Goal: Task Accomplishment & Management: Manage account settings

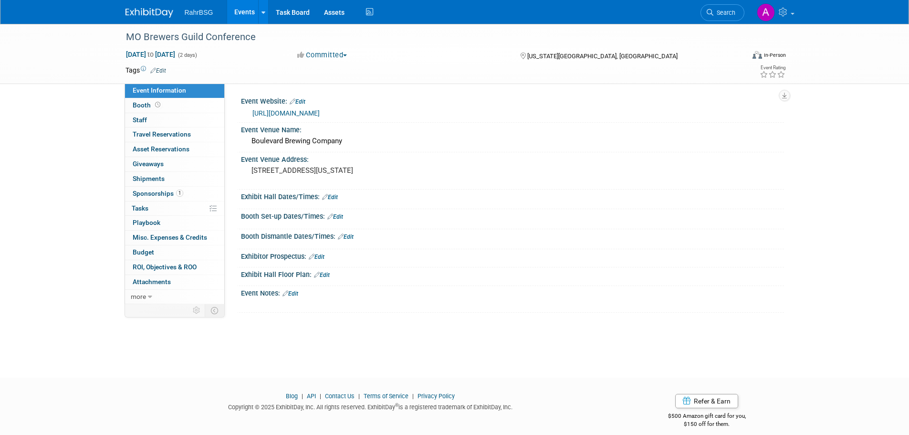
click at [136, 11] on img at bounding box center [150, 13] width 48 height 10
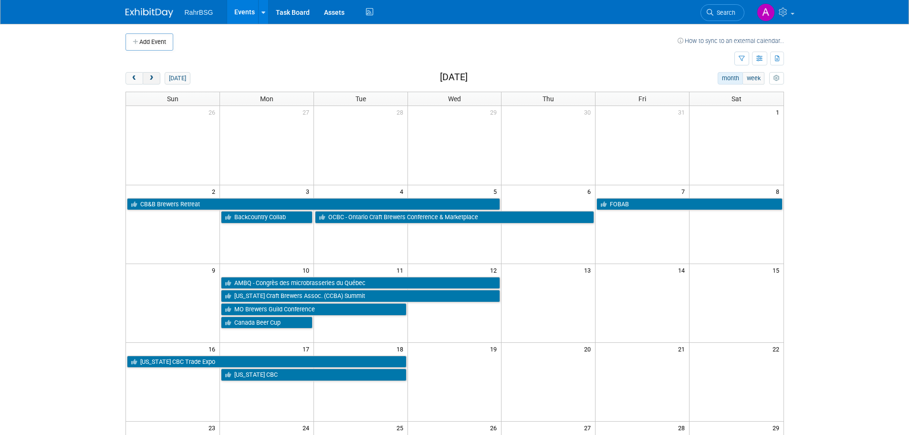
click at [152, 82] on button "next" at bounding box center [152, 78] width 18 height 12
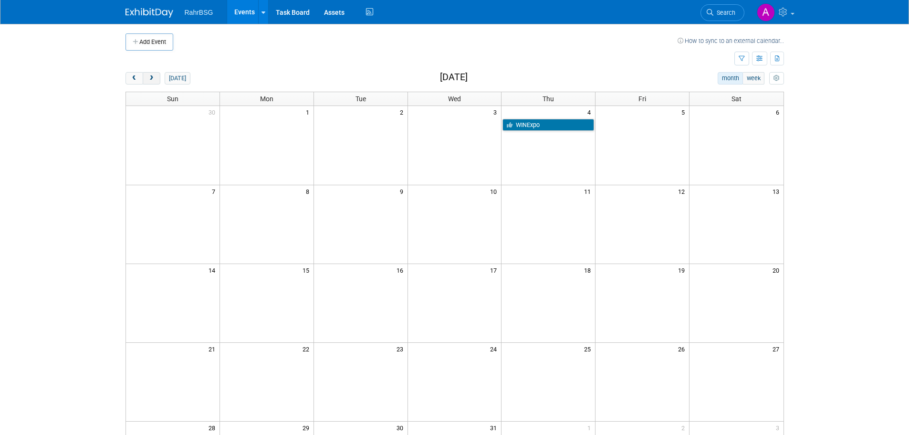
click at [152, 82] on button "next" at bounding box center [152, 78] width 18 height 12
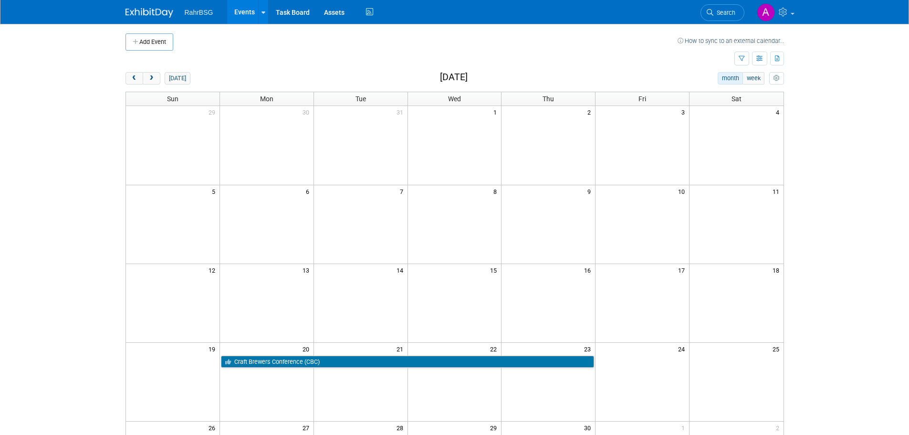
click at [144, 18] on img at bounding box center [150, 13] width 48 height 10
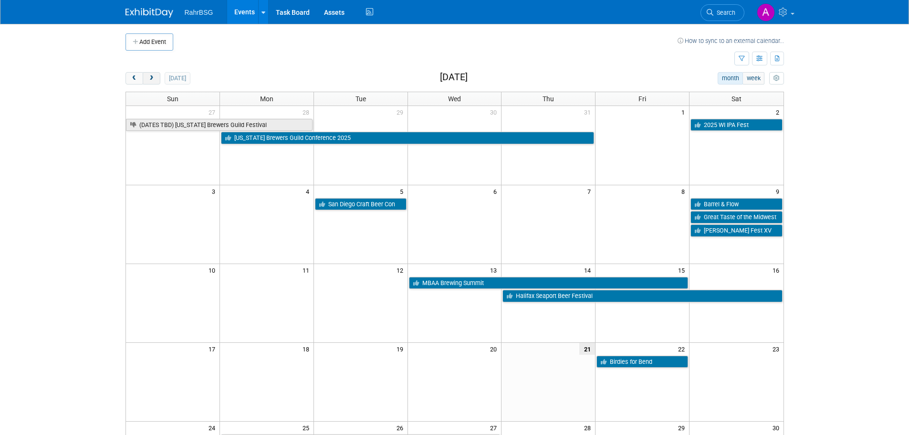
click at [155, 84] on button "next" at bounding box center [152, 78] width 18 height 12
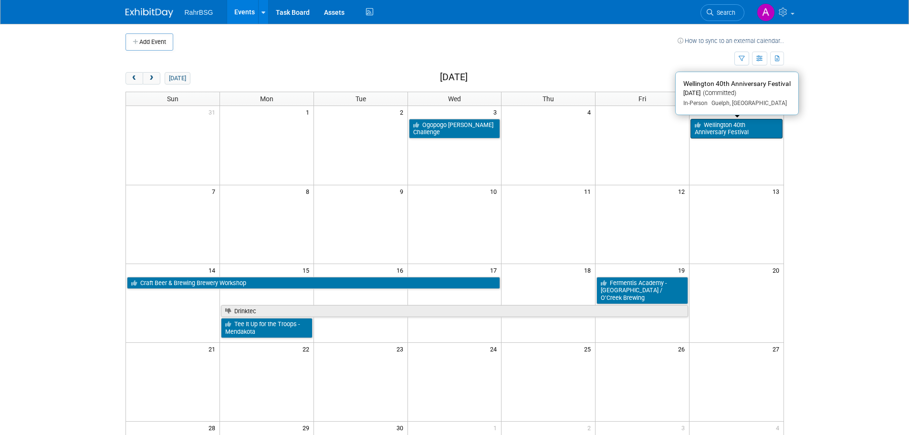
click at [704, 131] on link "Wellington 40th Anniversary Festival" at bounding box center [737, 129] width 92 height 20
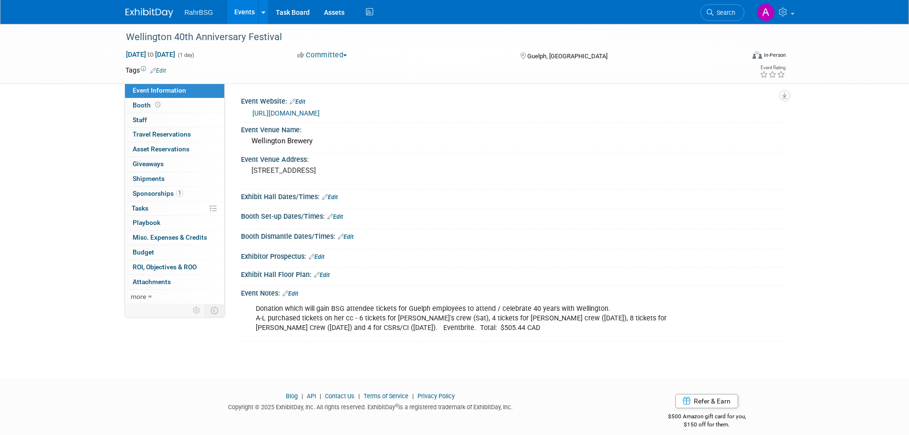
click at [320, 113] on link "https://fortyfest.ca/buy-tickets" at bounding box center [285, 113] width 67 height 8
click at [131, 9] on img at bounding box center [150, 13] width 48 height 10
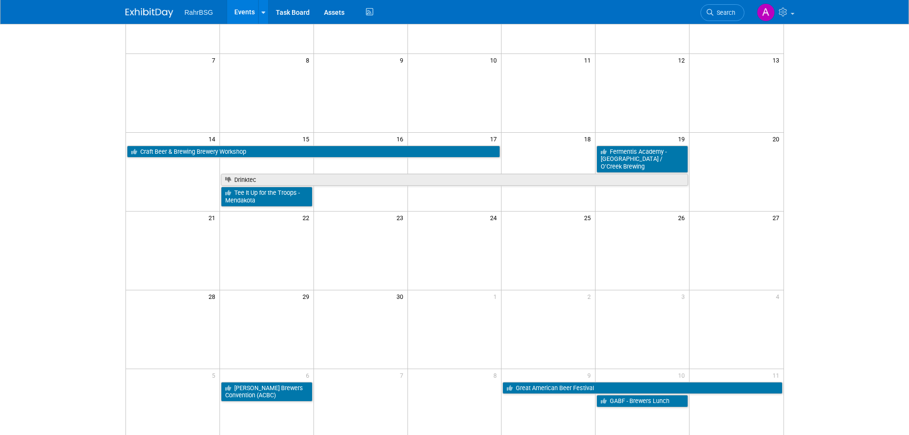
scroll to position [153, 0]
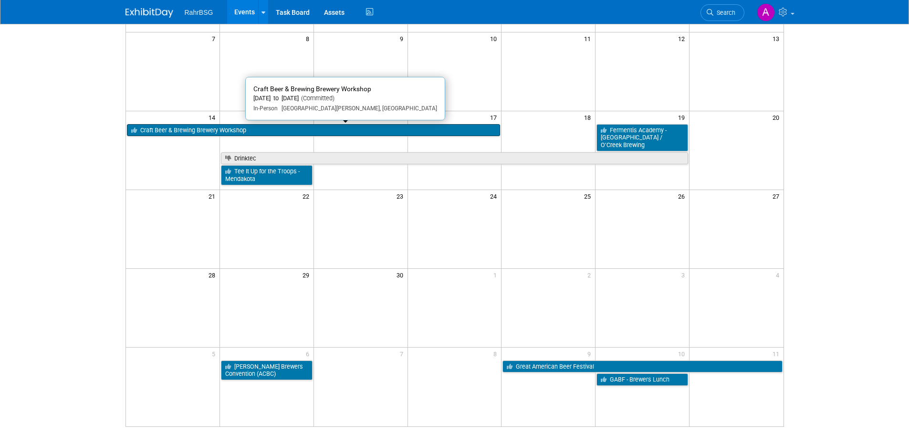
click at [213, 131] on link "Craft Beer & Brewing Brewery Workshop" at bounding box center [314, 130] width 374 height 12
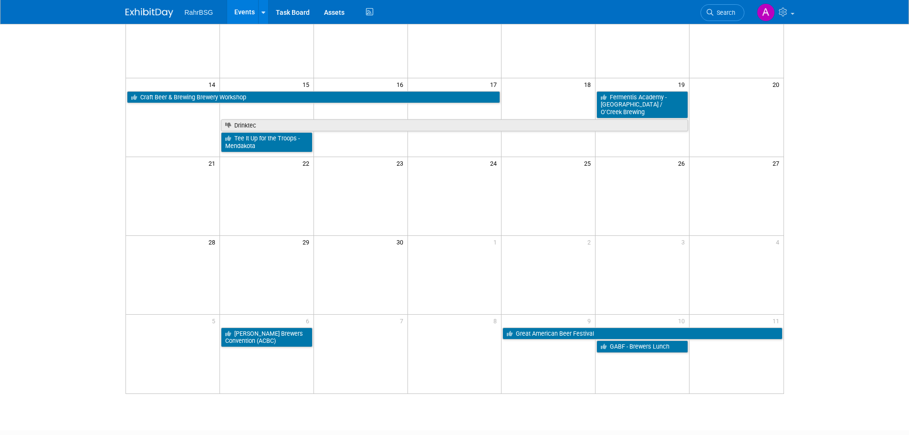
scroll to position [200, 0]
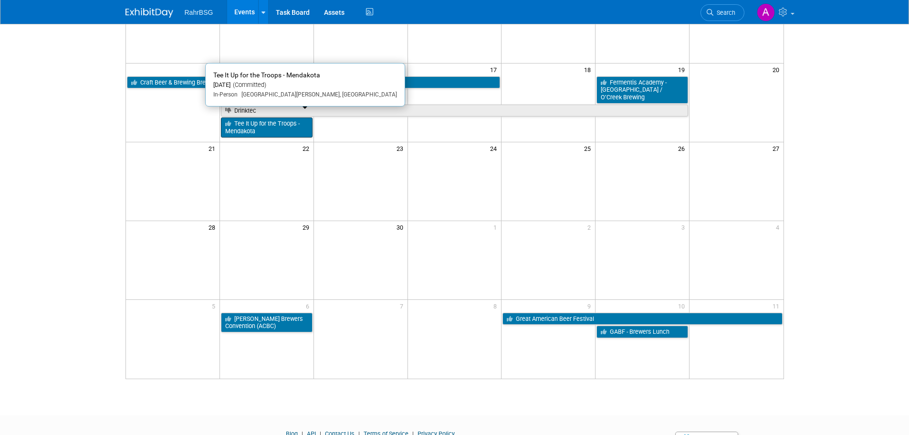
click at [283, 126] on link "Tee It Up for the Troops - Mendakota" at bounding box center [267, 127] width 92 height 20
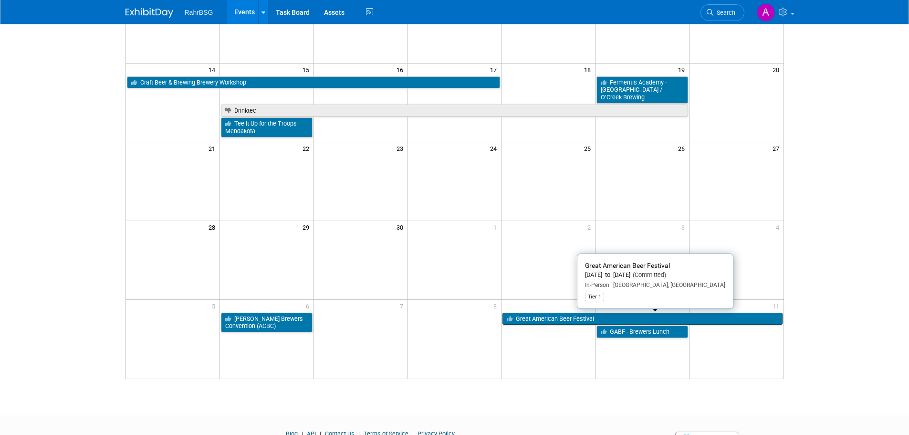
click at [599, 317] on link "Great American Beer Festival" at bounding box center [643, 319] width 280 height 12
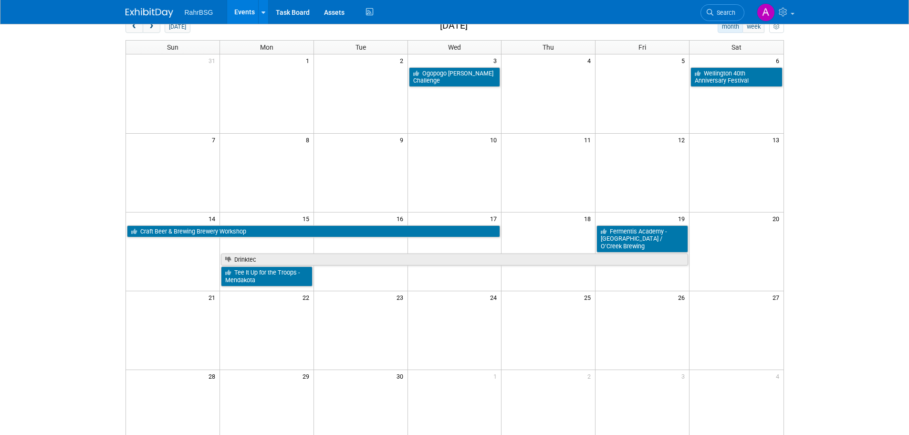
scroll to position [0, 0]
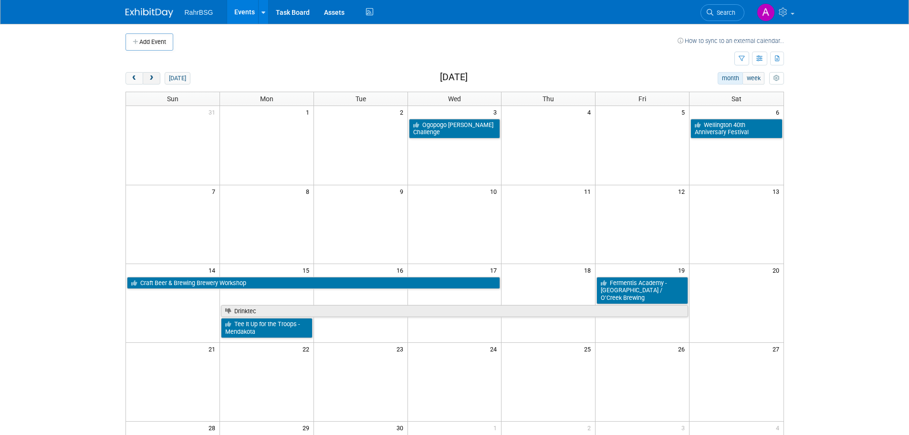
click at [150, 79] on span "next" at bounding box center [151, 78] width 7 height 6
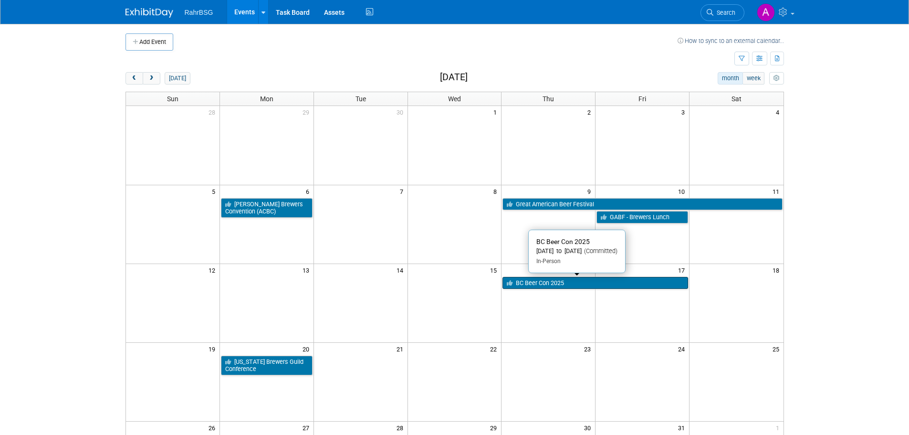
click at [578, 281] on link "BC Beer Con 2025" at bounding box center [596, 283] width 186 height 12
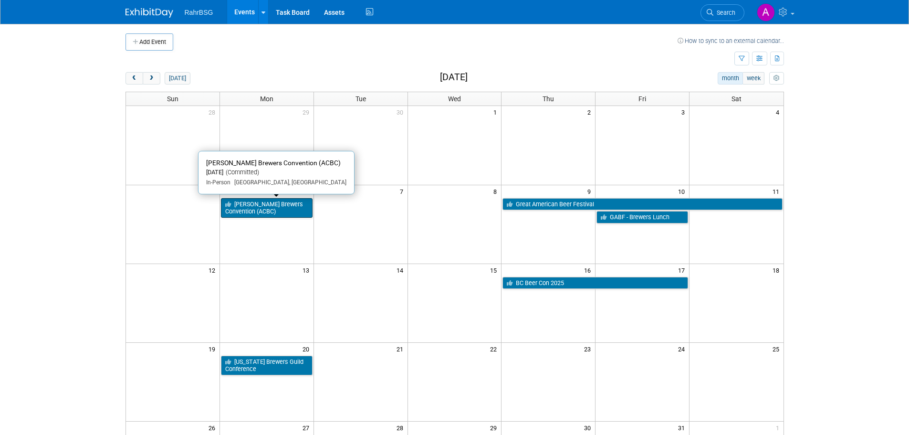
click at [292, 206] on link "[PERSON_NAME] Brewers Convention (ACBC)" at bounding box center [267, 208] width 92 height 20
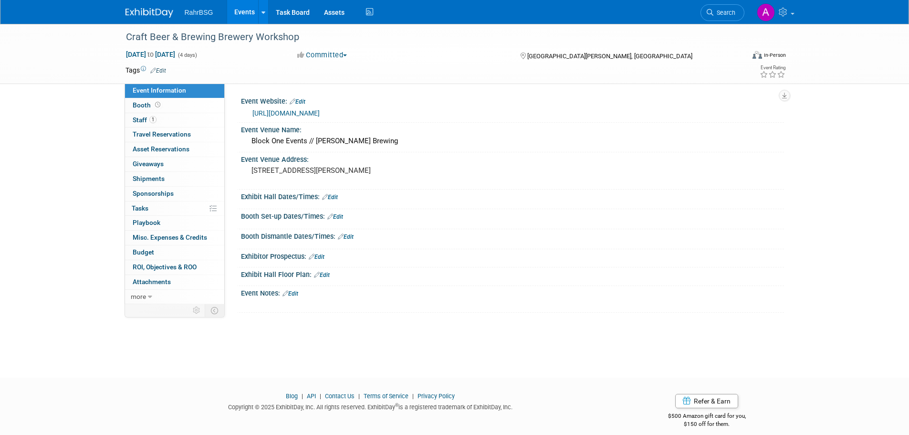
click at [305, 110] on link "[URL][DOMAIN_NAME]" at bounding box center [285, 113] width 67 height 8
click at [290, 115] on link "[URL][DOMAIN_NAME]" at bounding box center [285, 113] width 67 height 8
click at [320, 113] on link "https://www.greatamericanbeerfestival.com/" at bounding box center [285, 113] width 67 height 8
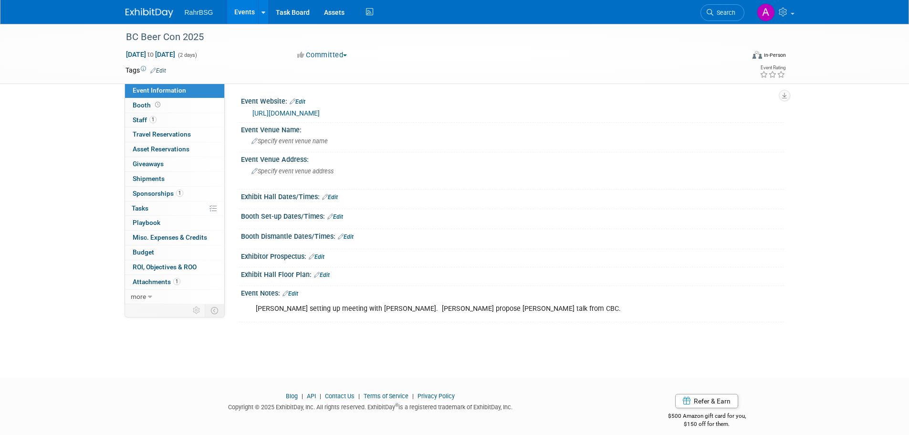
click at [307, 109] on link "https://www.bcbeercon.ca/" at bounding box center [285, 113] width 67 height 8
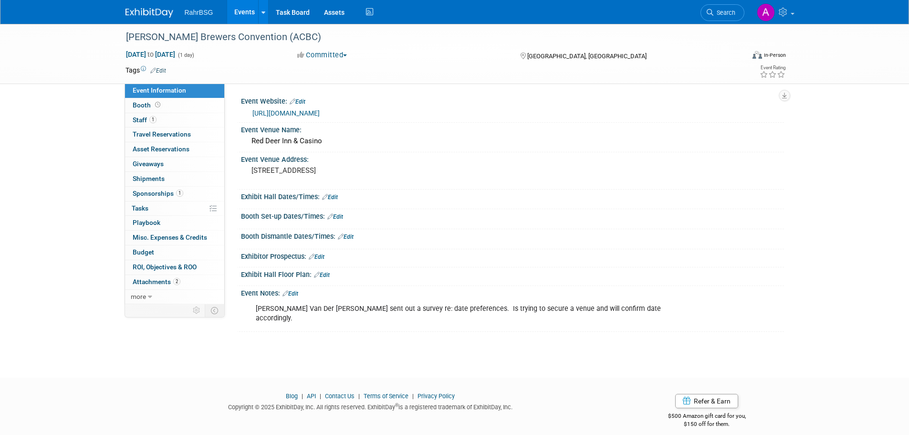
click at [305, 111] on link "https://www.abcraftbrewing.ca/" at bounding box center [285, 113] width 67 height 8
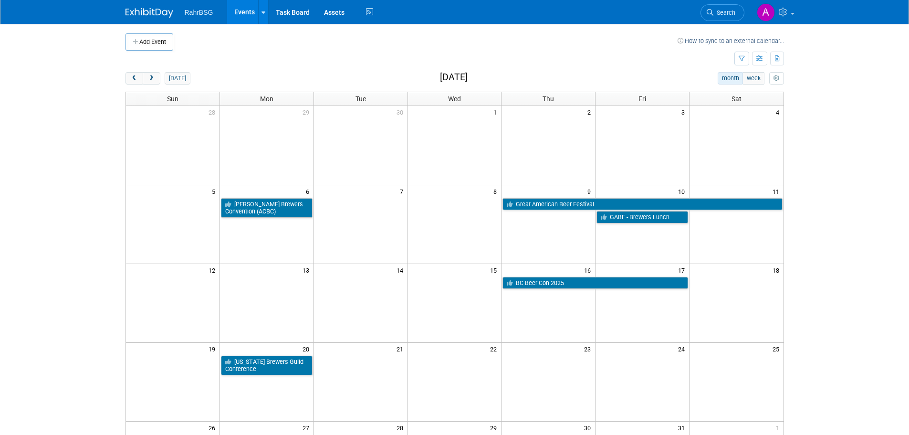
scroll to position [48, 0]
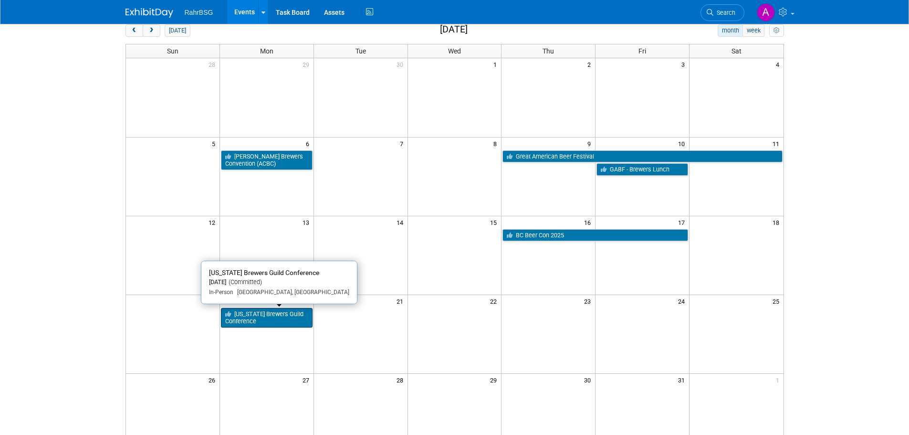
click at [267, 315] on link "[US_STATE] Brewers Guild Conference" at bounding box center [267, 318] width 92 height 20
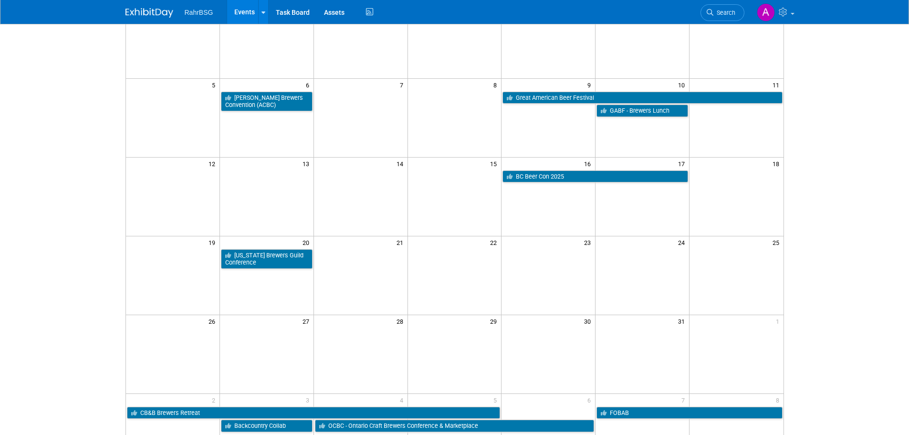
scroll to position [191, 0]
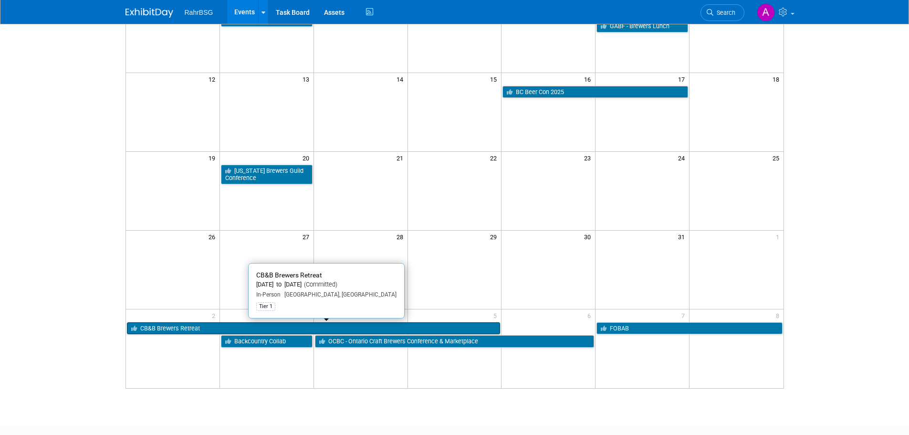
click at [349, 328] on link "CB&B Brewers Retreat" at bounding box center [314, 328] width 374 height 12
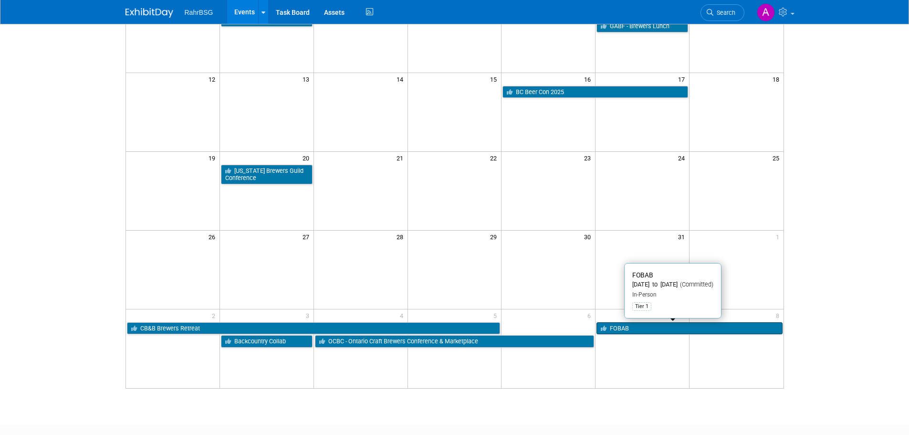
click at [662, 327] on link "FOBAB" at bounding box center [690, 328] width 186 height 12
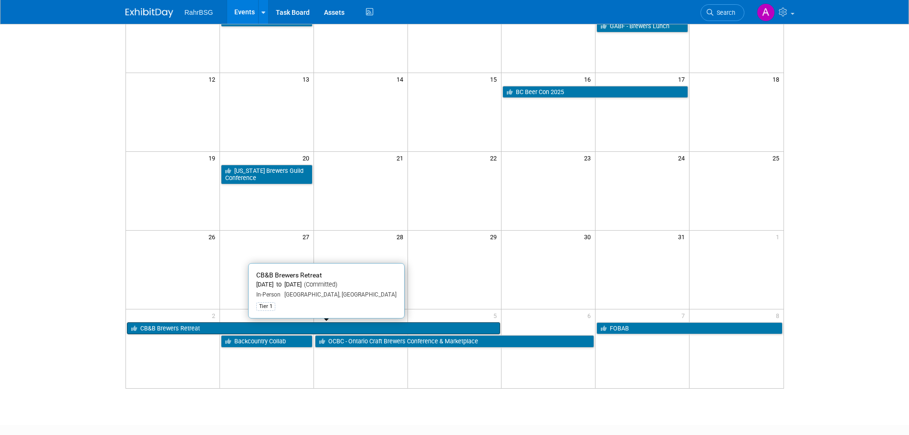
click at [435, 334] on link "CB&B Brewers Retreat" at bounding box center [314, 328] width 374 height 12
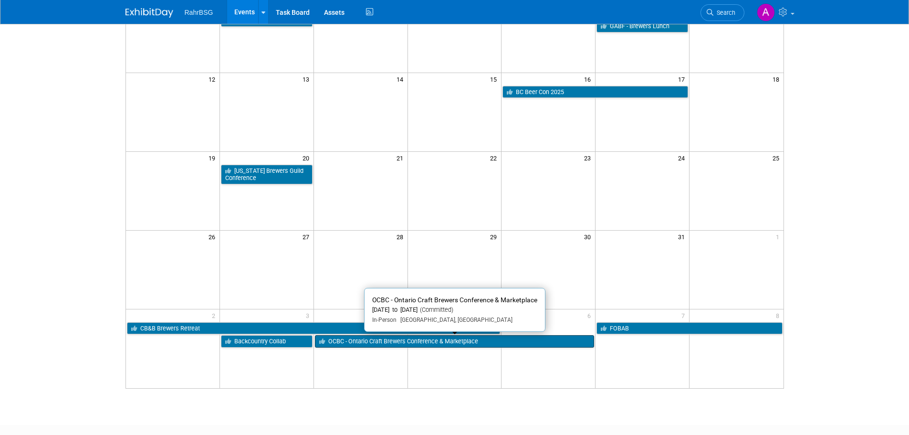
click at [394, 338] on link "OCBC - Ontario Craft Brewers Conference & Marketplace" at bounding box center [455, 341] width 280 height 12
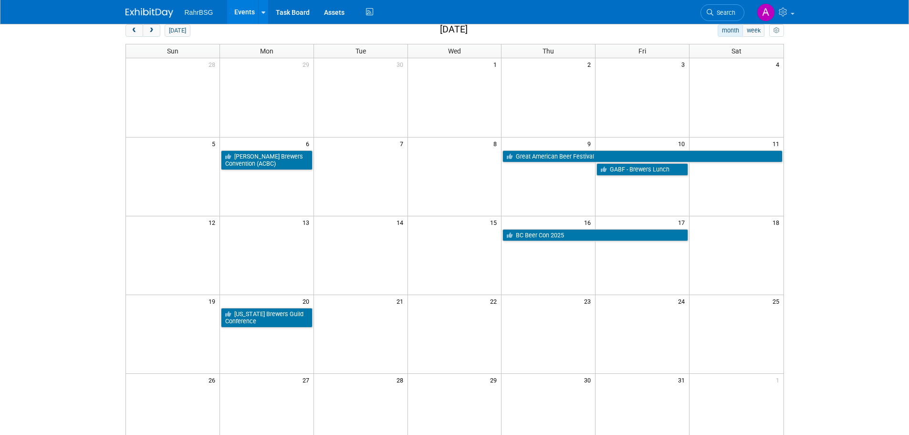
scroll to position [0, 0]
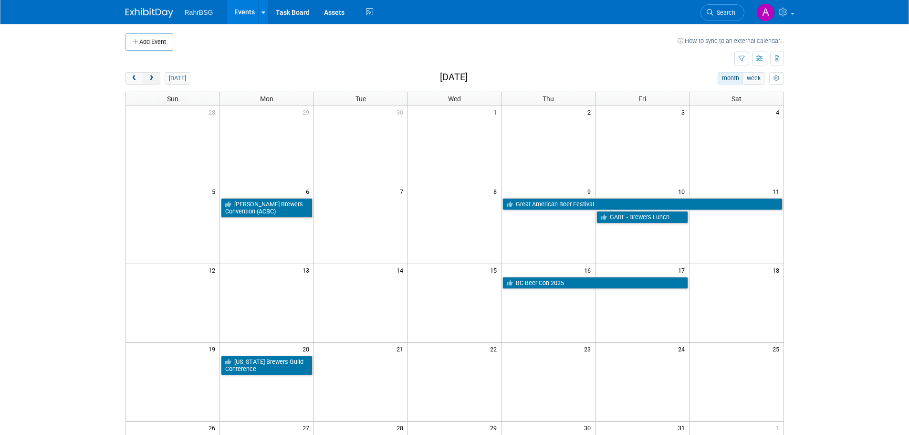
click at [152, 74] on button "next" at bounding box center [152, 78] width 18 height 12
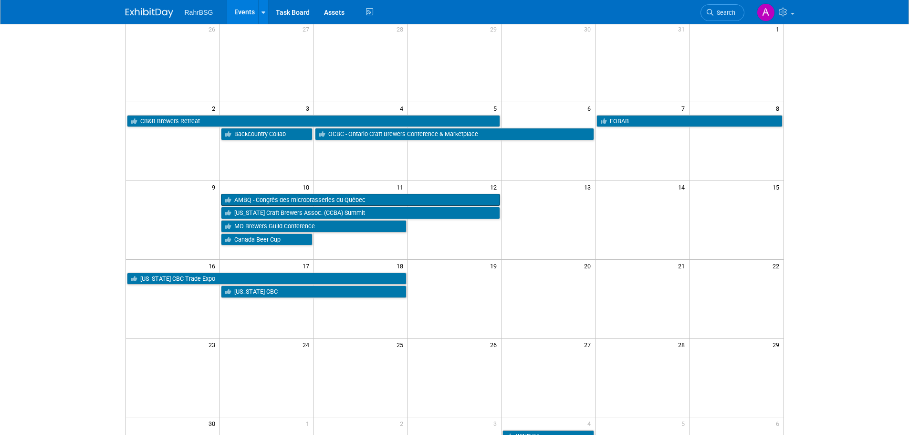
scroll to position [95, 0]
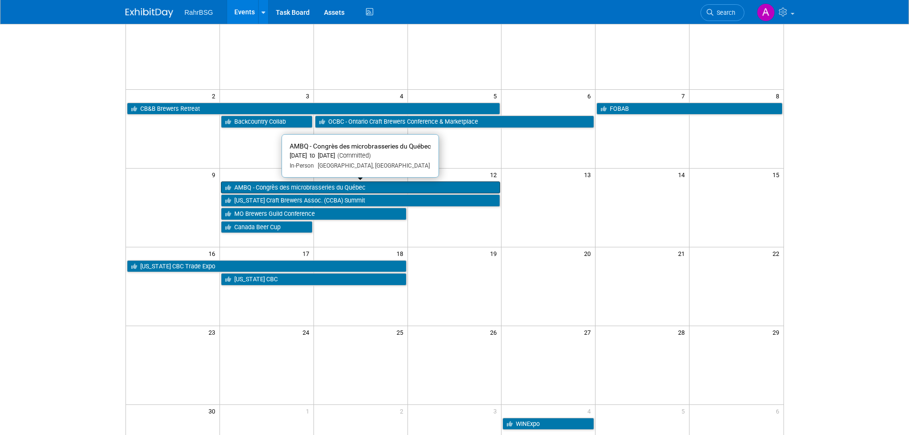
click at [322, 187] on link "AMBQ - Congrès des microbrasseries du Québec" at bounding box center [361, 187] width 280 height 12
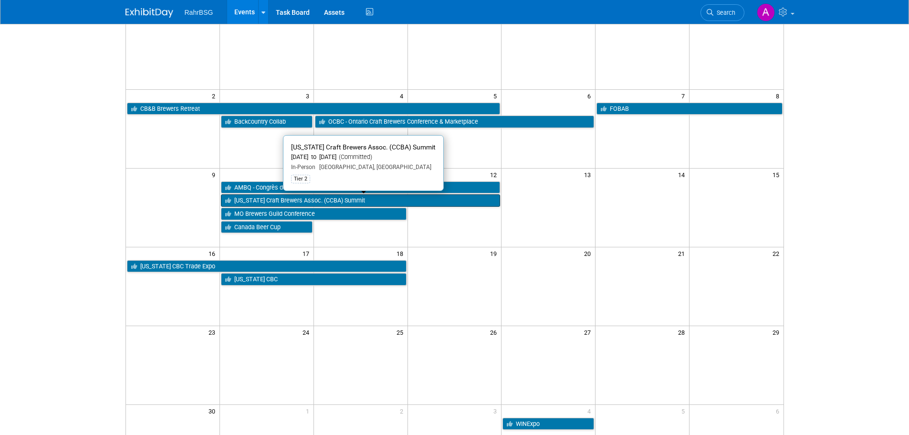
click at [334, 200] on link "California Craft Brewers Assoc. (CCBA) Summit" at bounding box center [361, 200] width 280 height 12
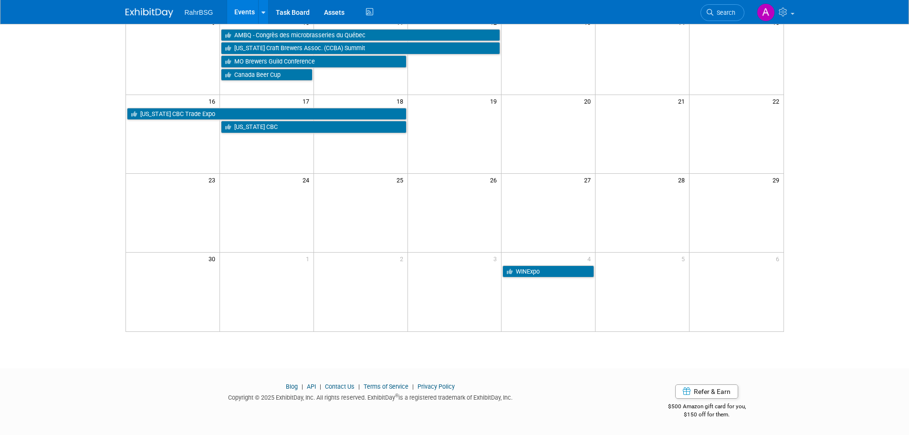
scroll to position [10, 0]
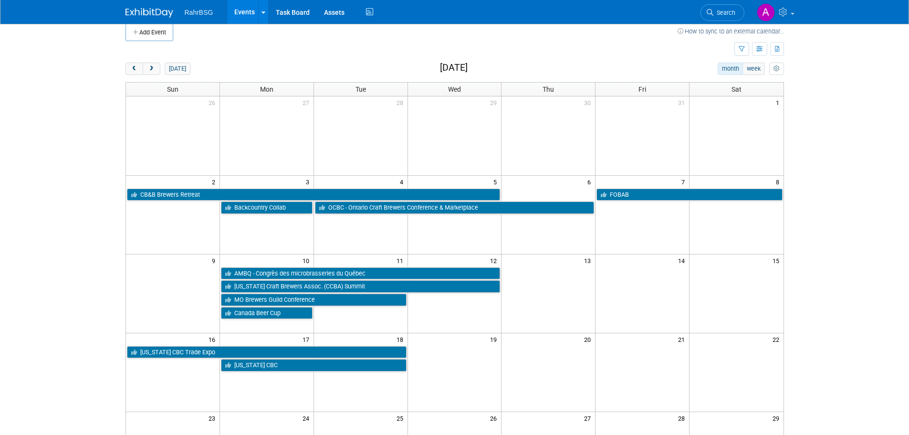
click at [310, 42] on td at bounding box center [430, 49] width 609 height 17
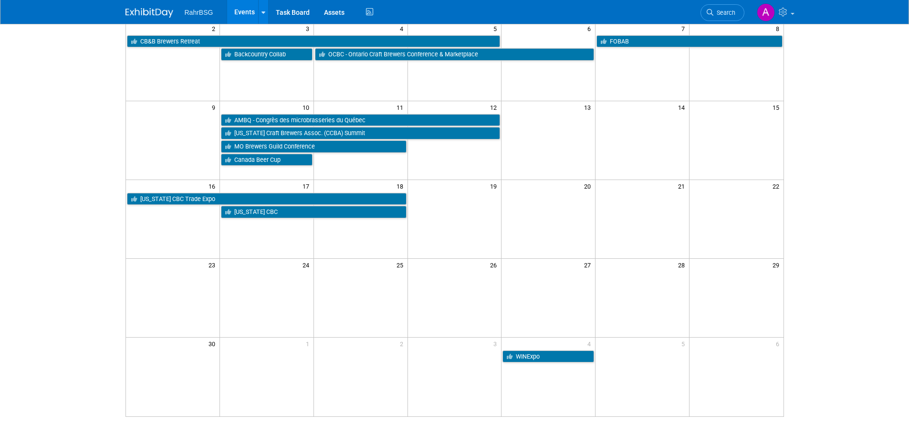
scroll to position [57, 0]
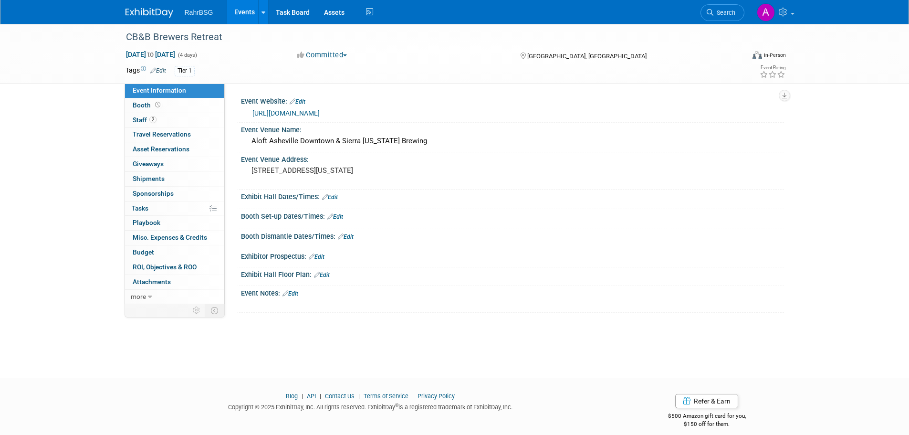
click at [316, 112] on link "[URL][DOMAIN_NAME]" at bounding box center [285, 113] width 67 height 8
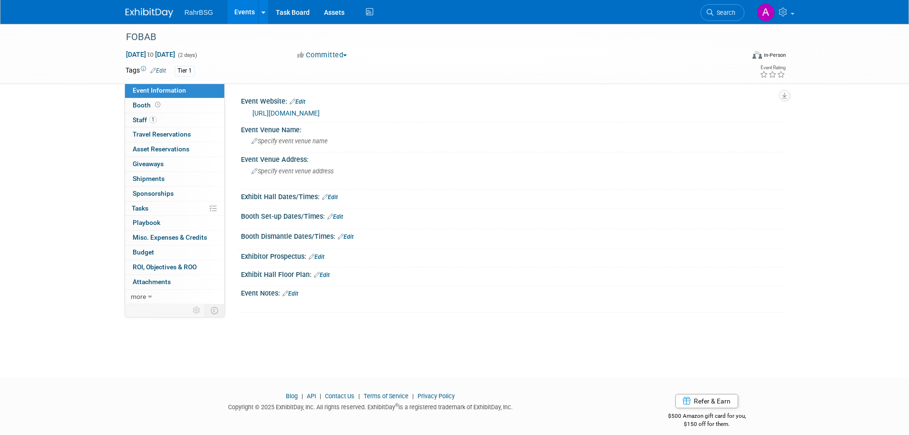
click at [308, 113] on link "[URL][DOMAIN_NAME]" at bounding box center [285, 113] width 67 height 8
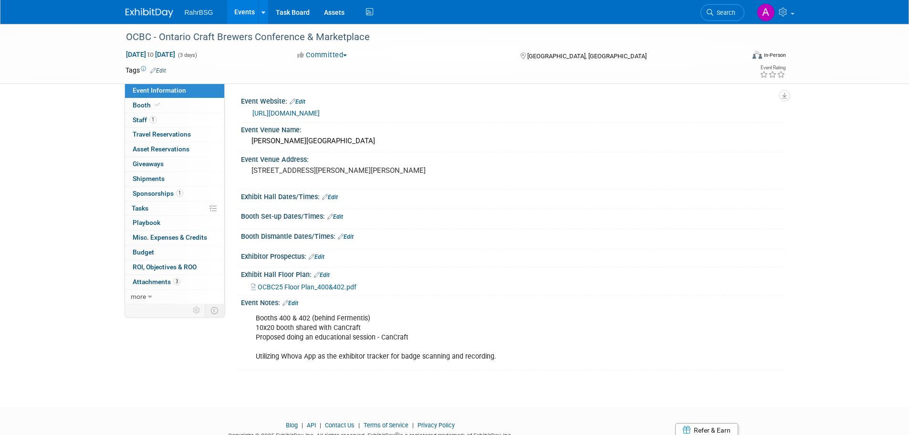
click at [320, 113] on link "[URL][DOMAIN_NAME]" at bounding box center [285, 113] width 67 height 8
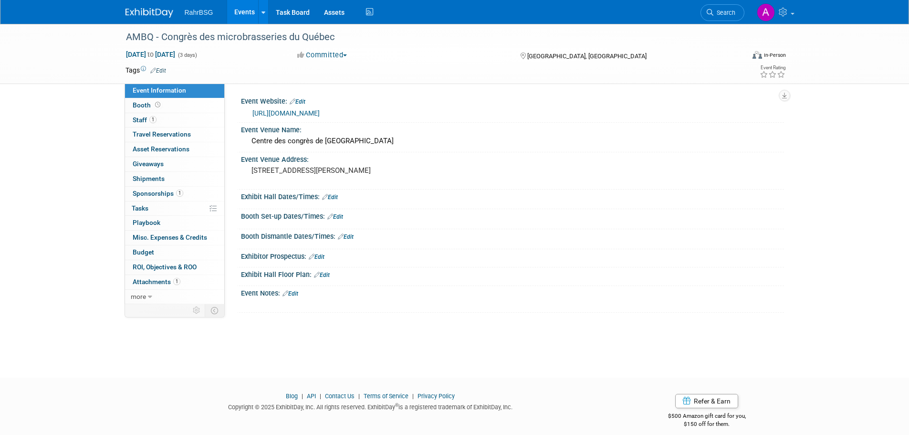
click at [264, 110] on link "[URL][DOMAIN_NAME]" at bounding box center [285, 113] width 67 height 8
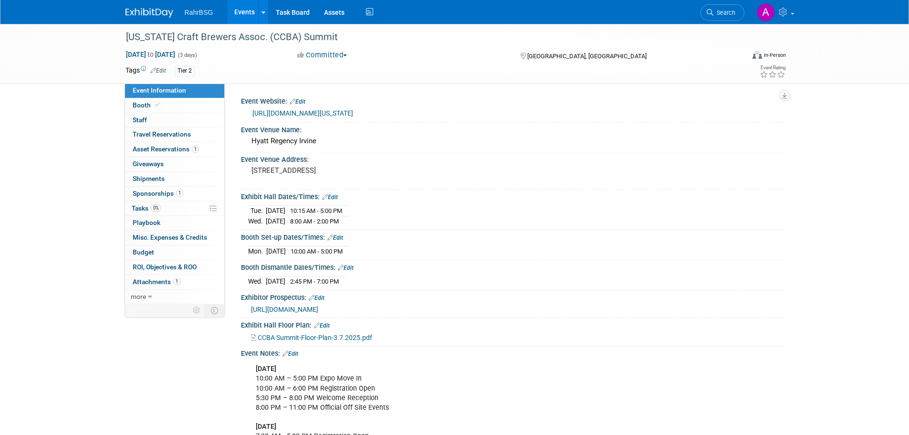
click at [332, 112] on link "[URL][DOMAIN_NAME][US_STATE]" at bounding box center [302, 113] width 101 height 8
click at [308, 99] on div "Event Website: Edit" at bounding box center [512, 100] width 543 height 12
click at [305, 99] on link "Edit" at bounding box center [298, 101] width 16 height 7
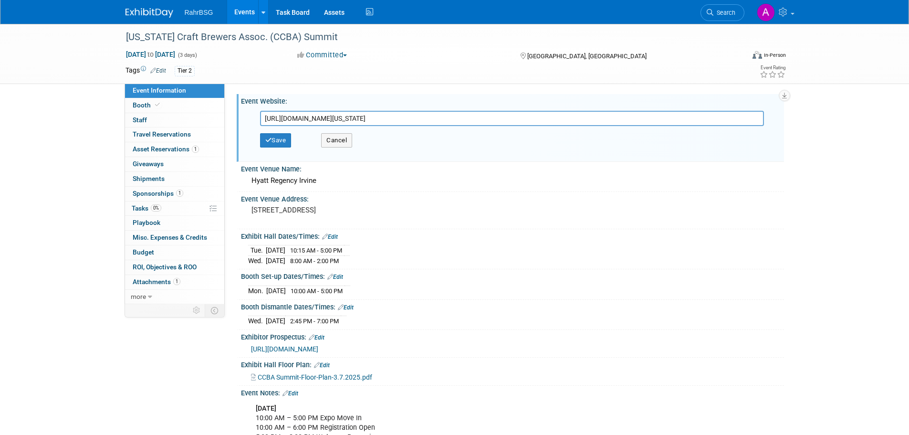
click at [309, 115] on input "https://californiacraftbeer.com/events/2025-california-craft-beer-summit/" at bounding box center [512, 118] width 504 height 15
type input "https://californiacraftbeer.com/ca-craft-beer-summit/"
click at [284, 137] on button "Save" at bounding box center [276, 140] width 32 height 14
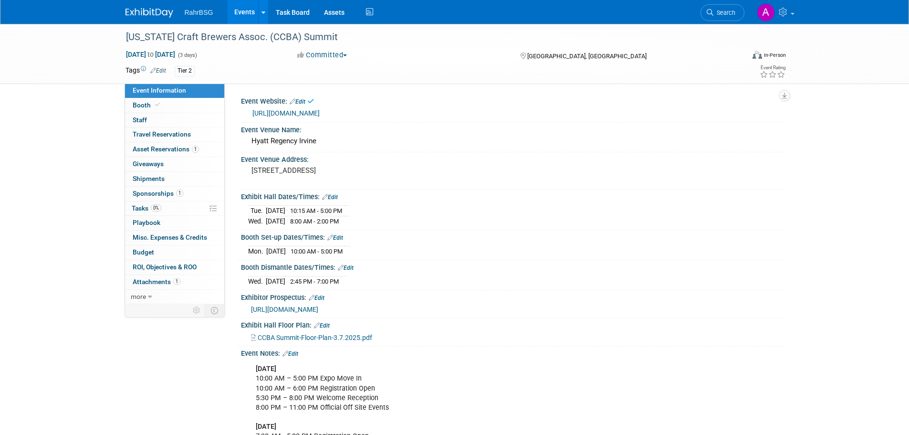
click at [289, 114] on link "https://californiacraftbeer.com/ca-craft-beer-summit/" at bounding box center [285, 113] width 67 height 8
